Goal: Transaction & Acquisition: Purchase product/service

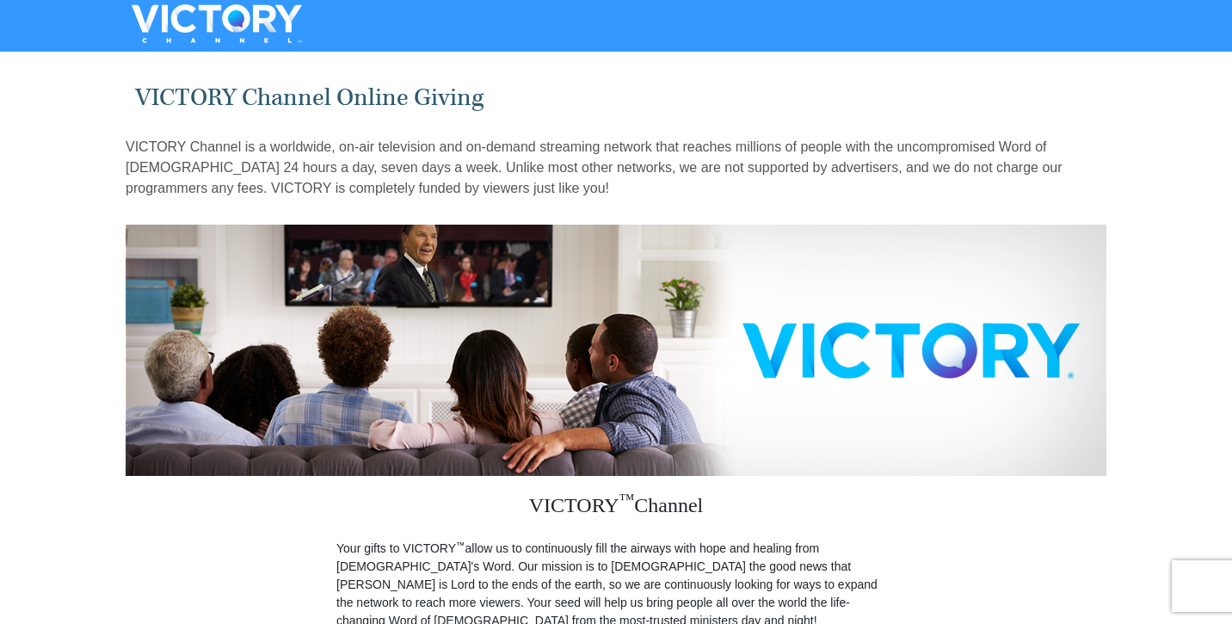
radio input "true"
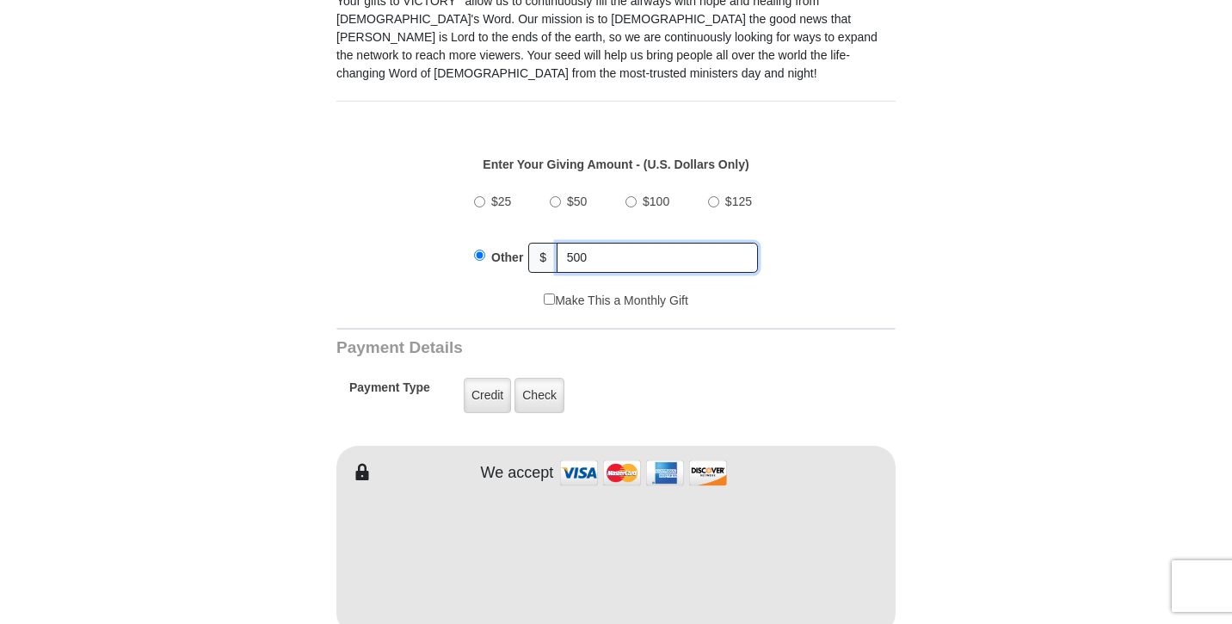
scroll to position [897, 0]
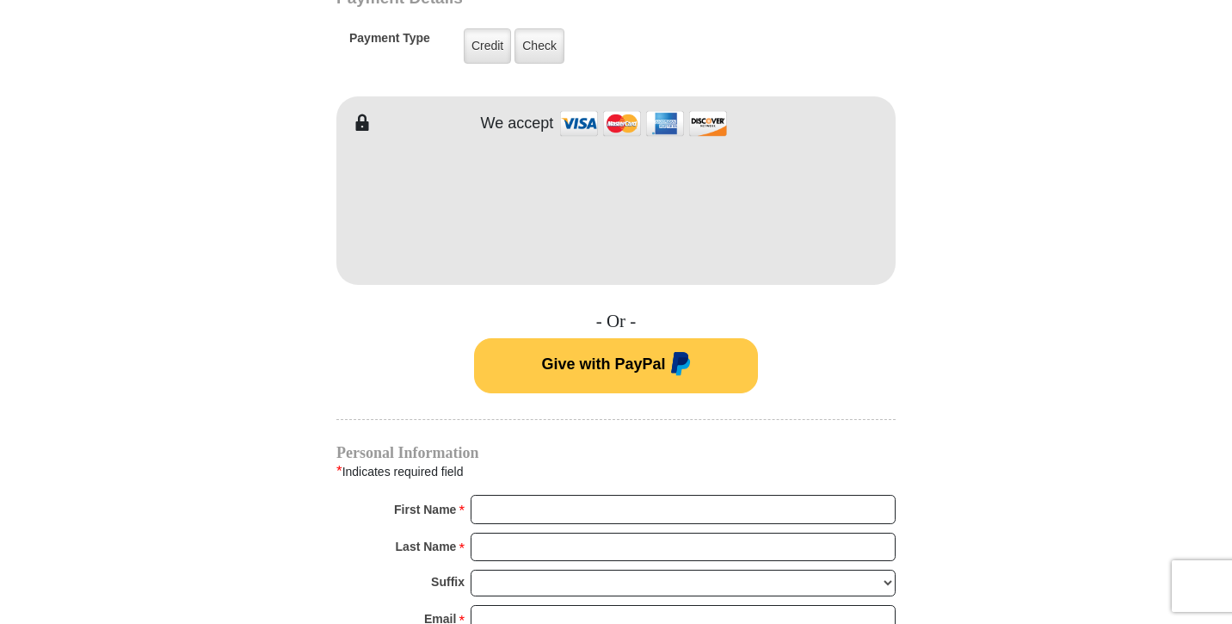
type input "500"
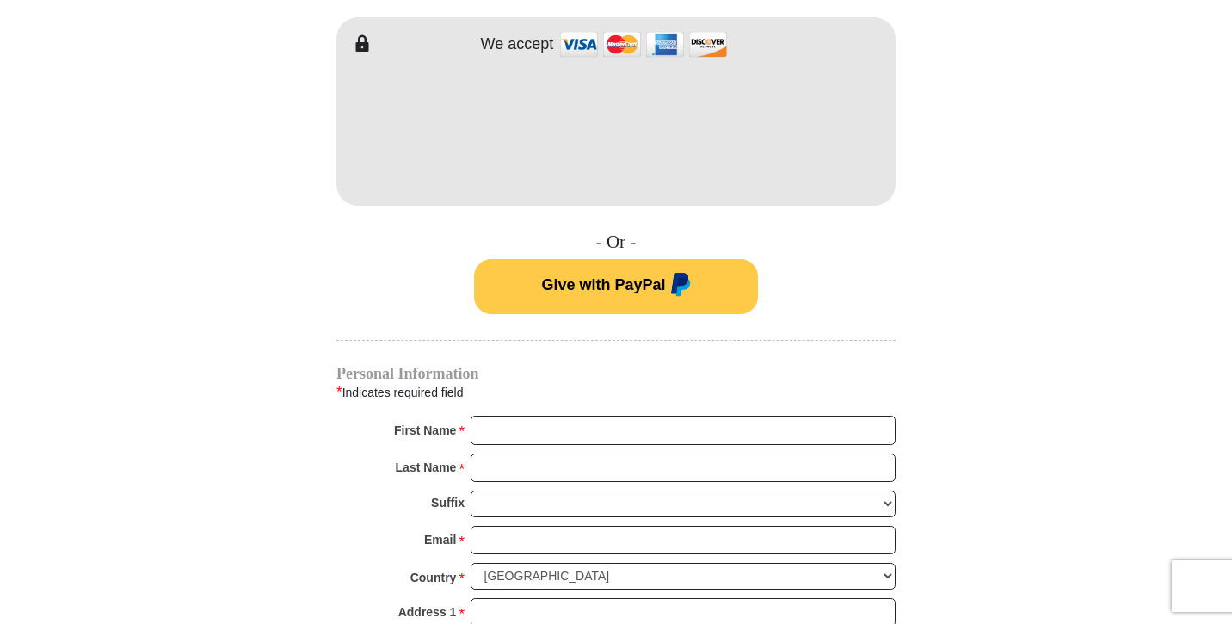
scroll to position [1049, 0]
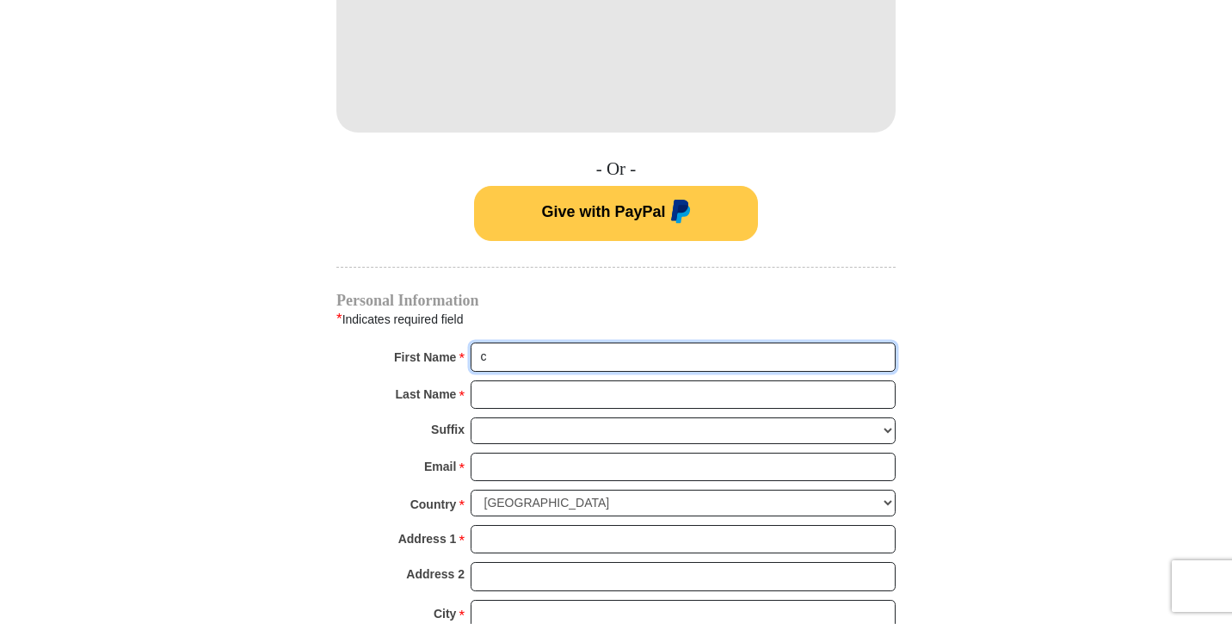
type input "Caridad"
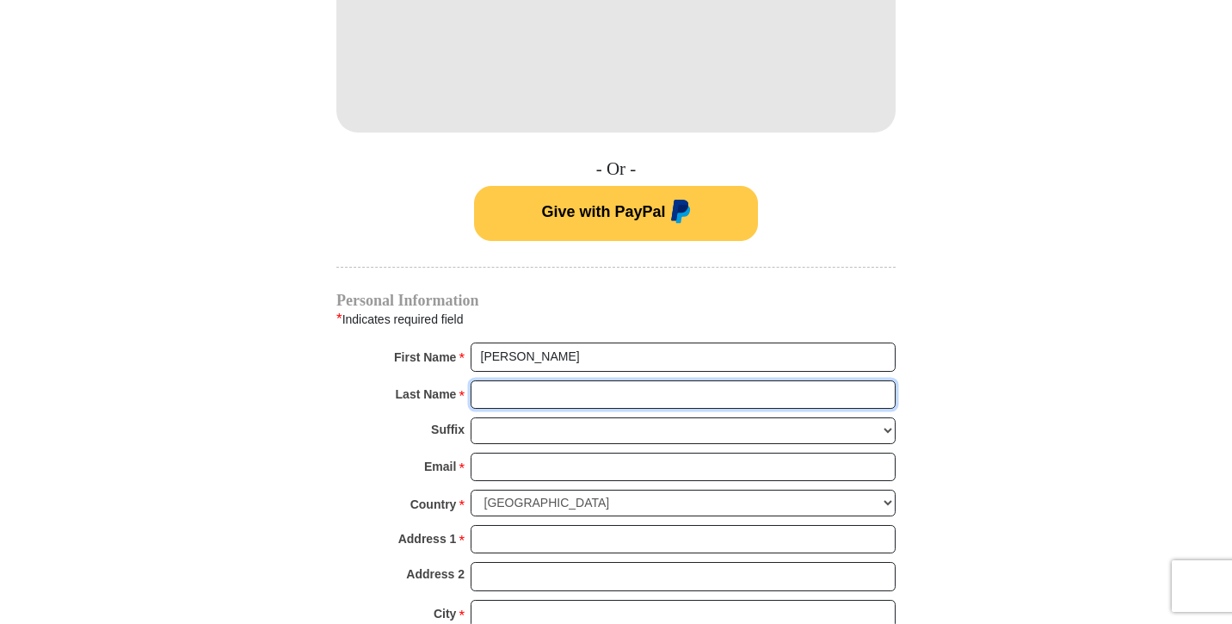
type input "Lacebal"
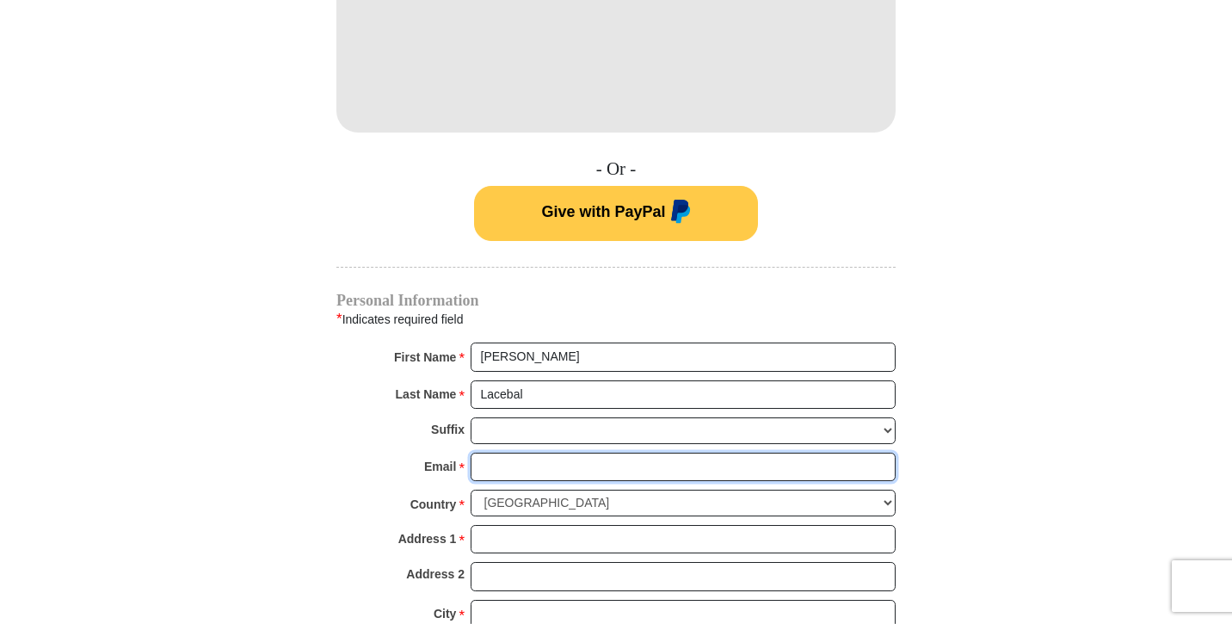
type input "cariebert91@yahoo.com"
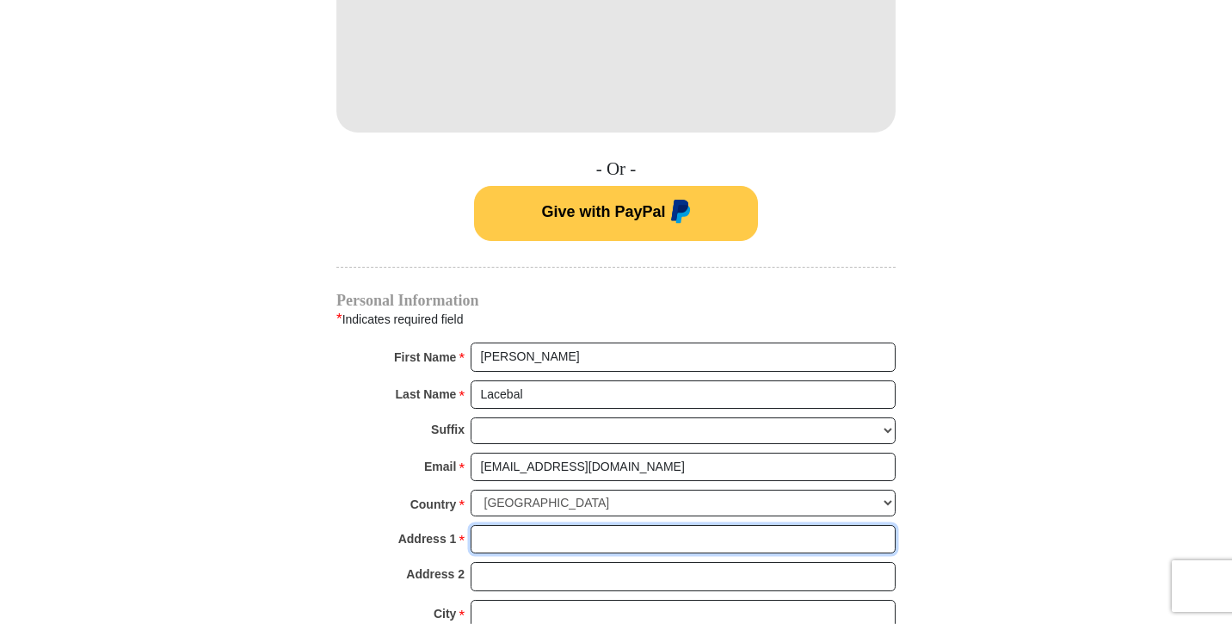
type input "2744 Red Clover Way"
type input "Lincoln"
select select "CA"
type input "95648"
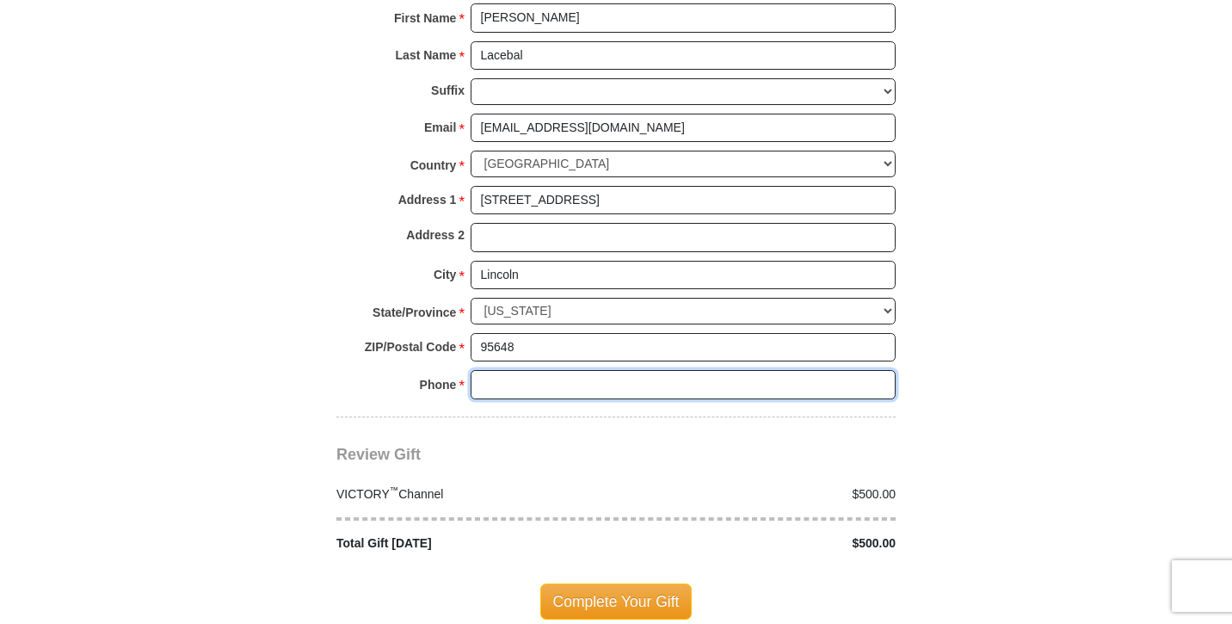
click at [874, 370] on input "Phone * *" at bounding box center [683, 384] width 425 height 29
type input "9162959431"
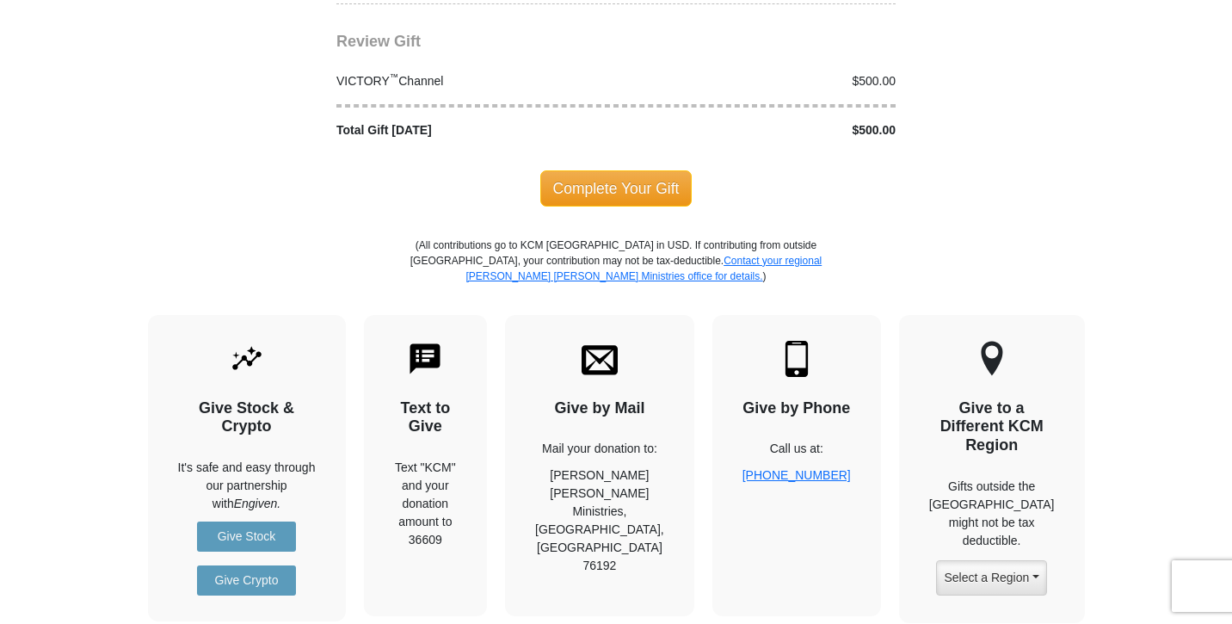
scroll to position [1437, 0]
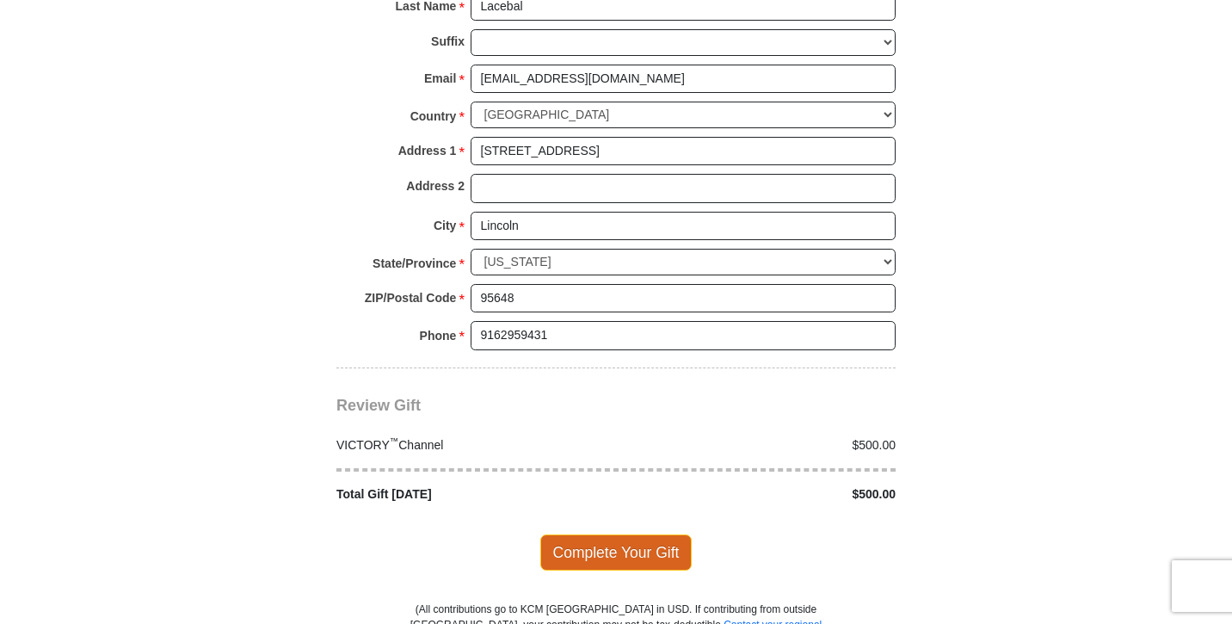
click at [638, 534] on span "Complete Your Gift" at bounding box center [616, 552] width 152 height 36
